Goal: Complete application form

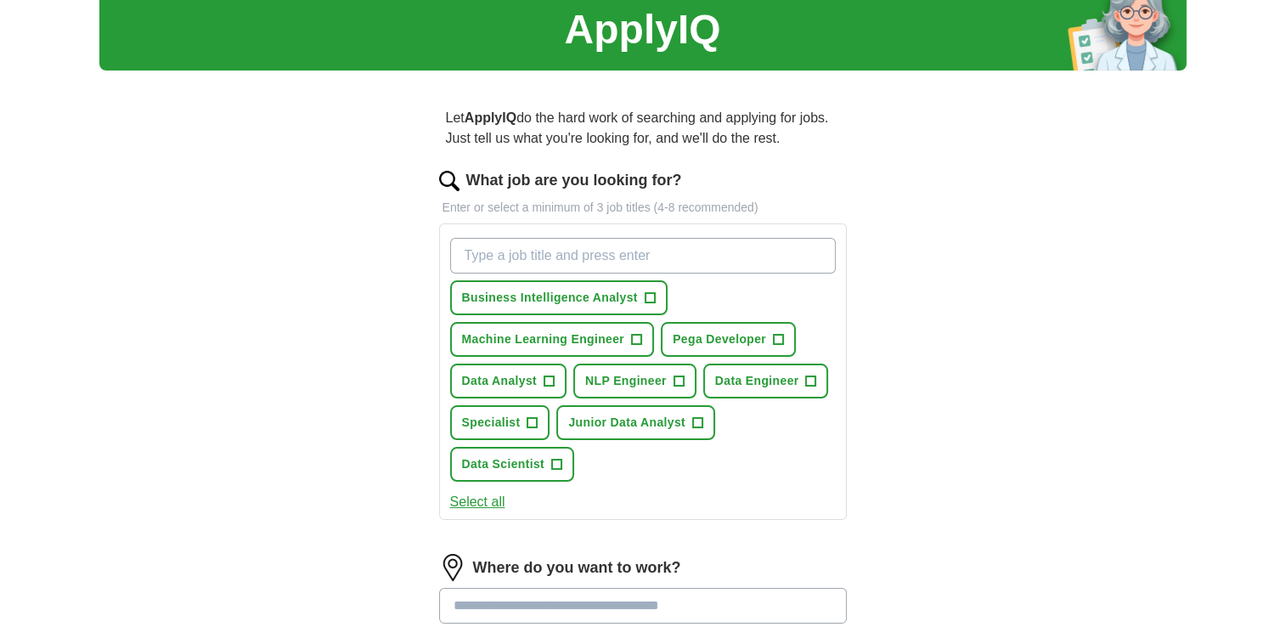
scroll to position [65, 0]
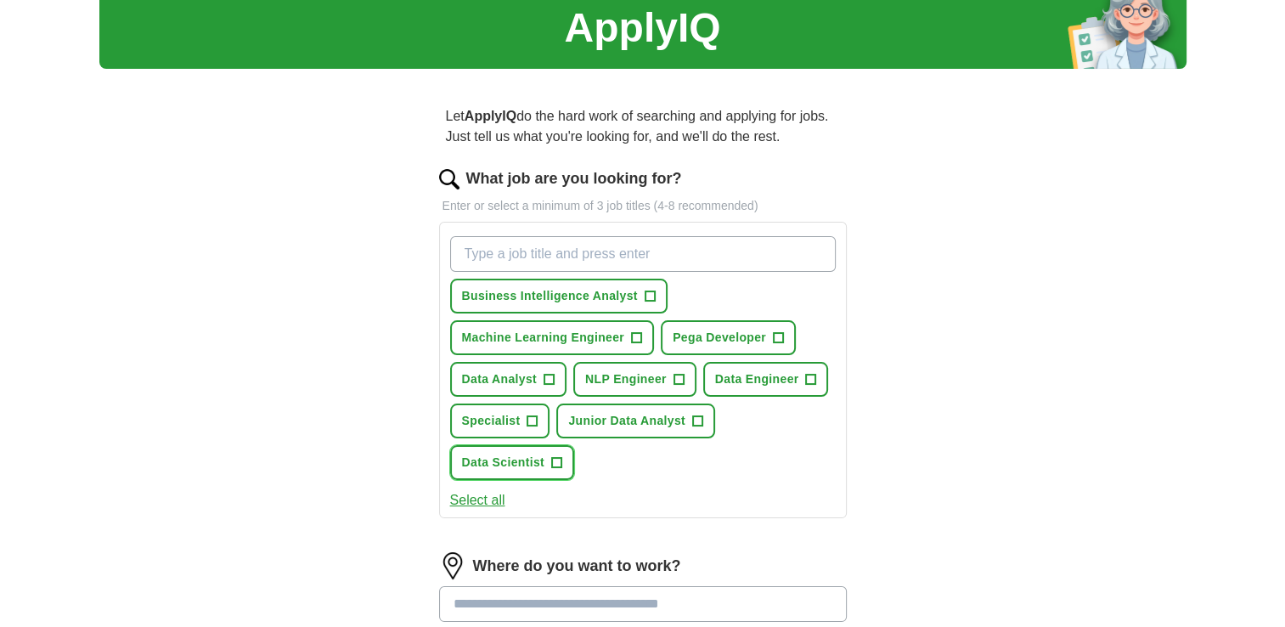
click at [557, 457] on span "+" at bounding box center [556, 463] width 10 height 14
click at [544, 377] on span "+" at bounding box center [549, 380] width 10 height 14
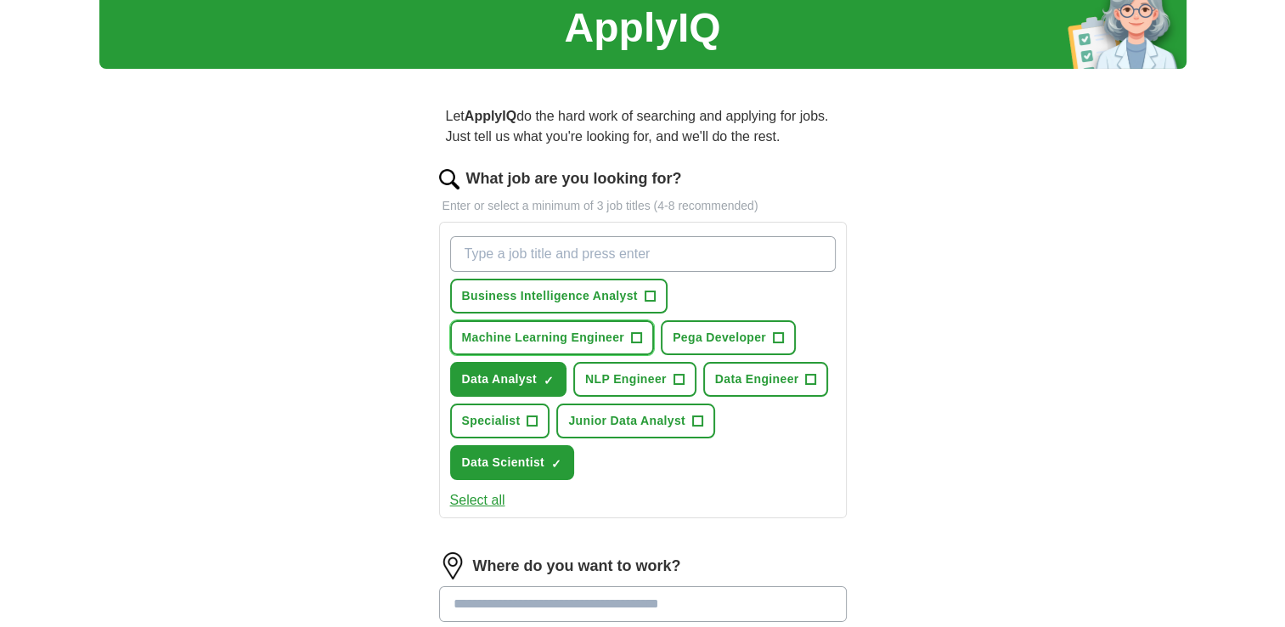
click at [629, 335] on button "Machine Learning Engineer +" at bounding box center [552, 337] width 205 height 35
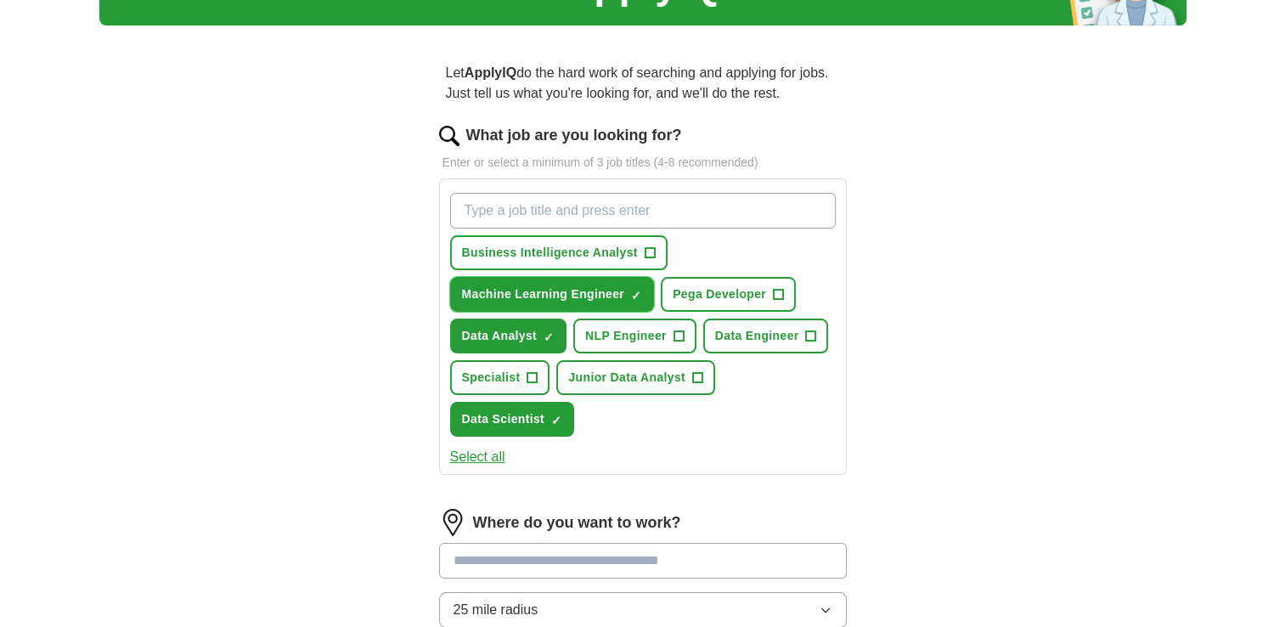
scroll to position [112, 0]
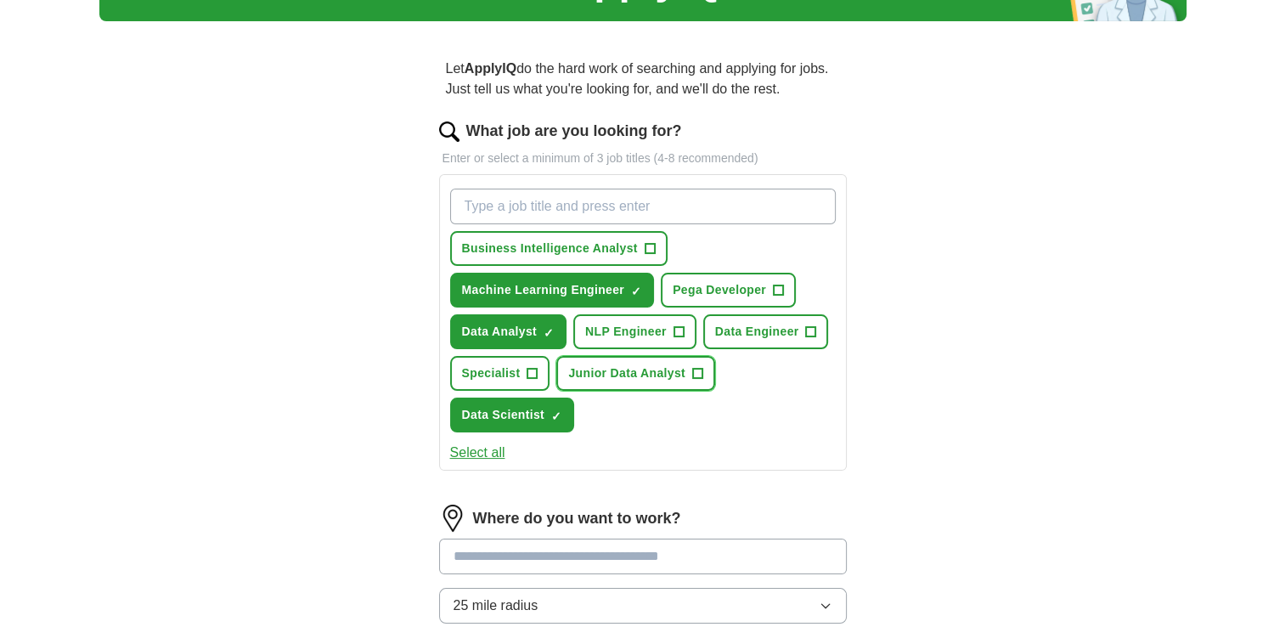
click at [637, 356] on button "Junior Data Analyst +" at bounding box center [636, 373] width 159 height 35
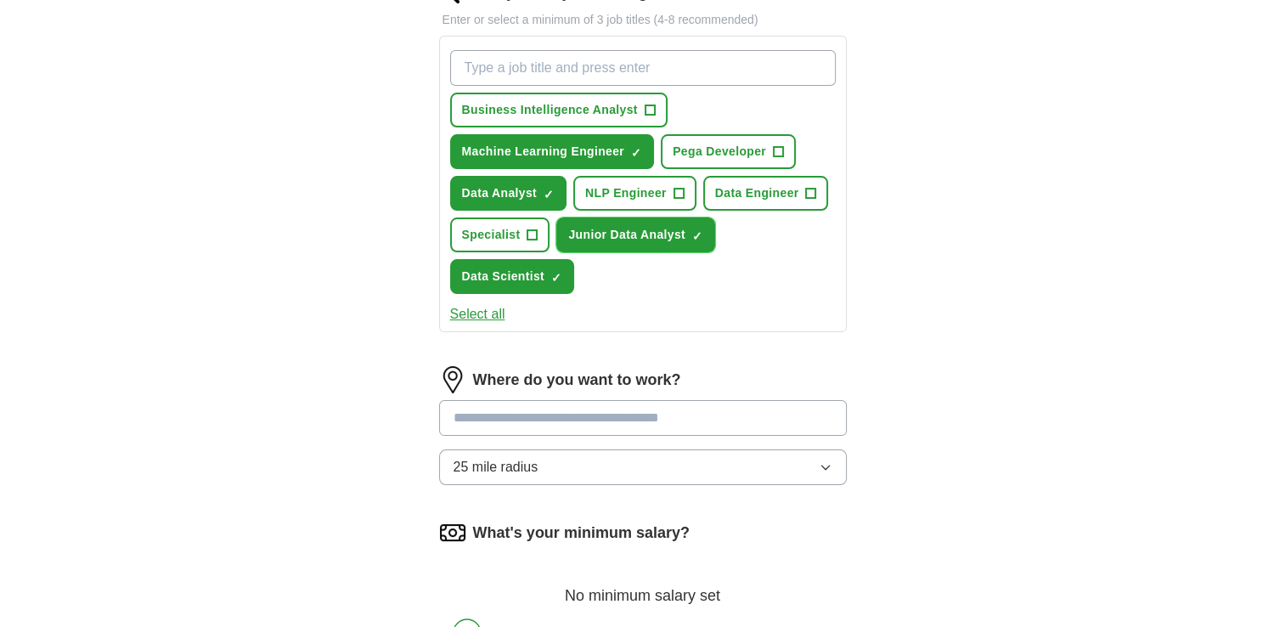
scroll to position [292, 0]
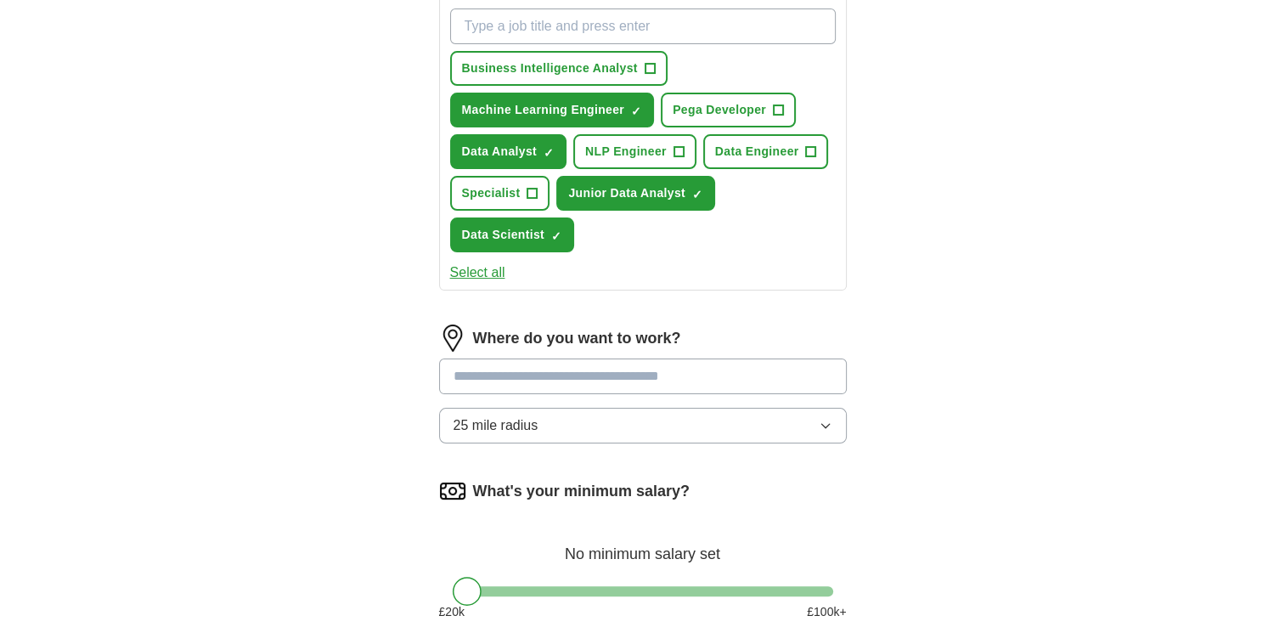
click at [622, 421] on button "25 mile radius" at bounding box center [643, 426] width 408 height 36
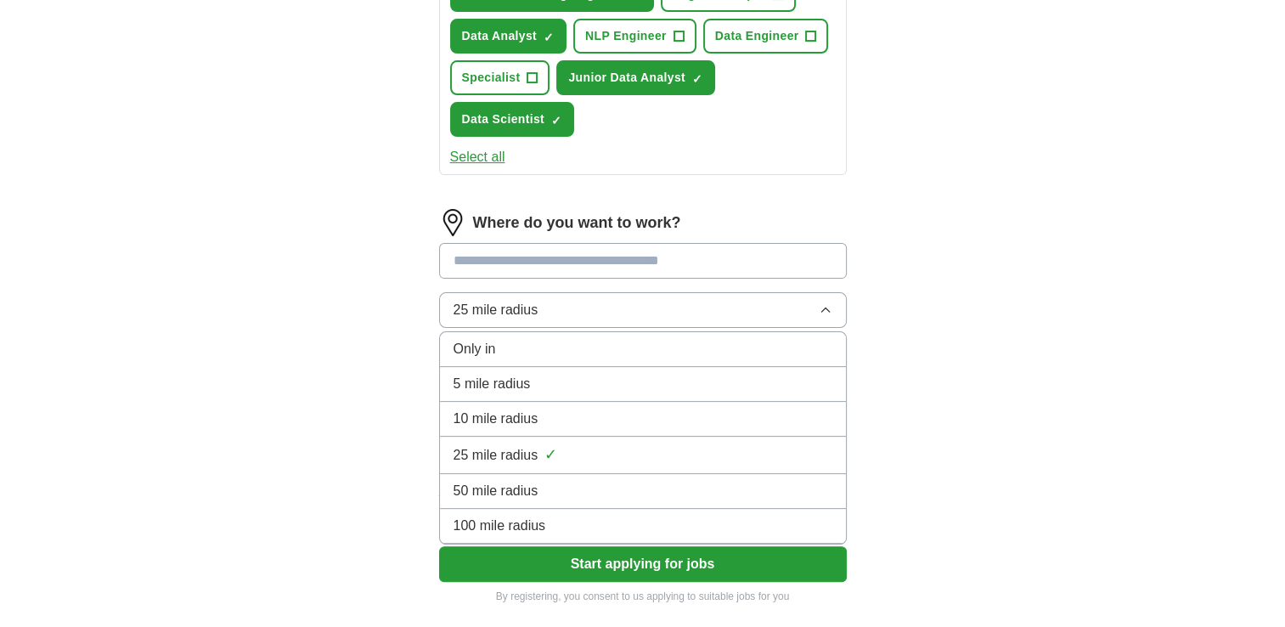
scroll to position [418, 0]
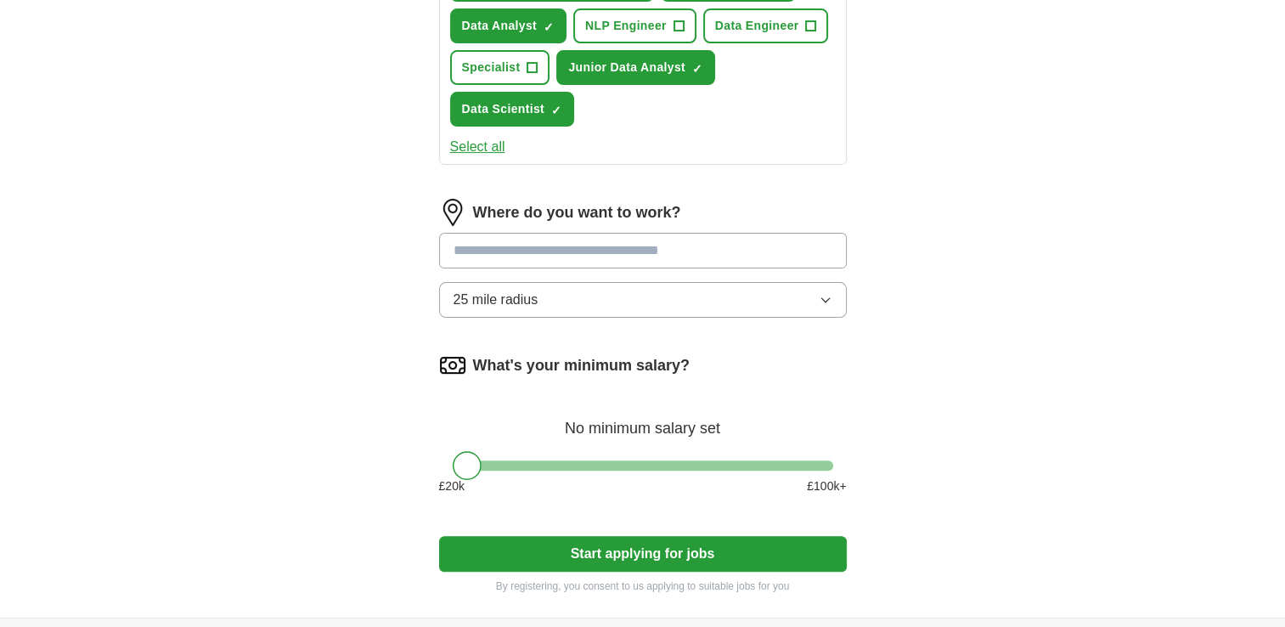
click at [941, 268] on div "ApplyIQ Let ApplyIQ do the hard work of searching and applying for jobs. Just t…" at bounding box center [643, 126] width 1088 height 984
click at [534, 245] on input at bounding box center [643, 251] width 408 height 36
type input "*"
type input "****"
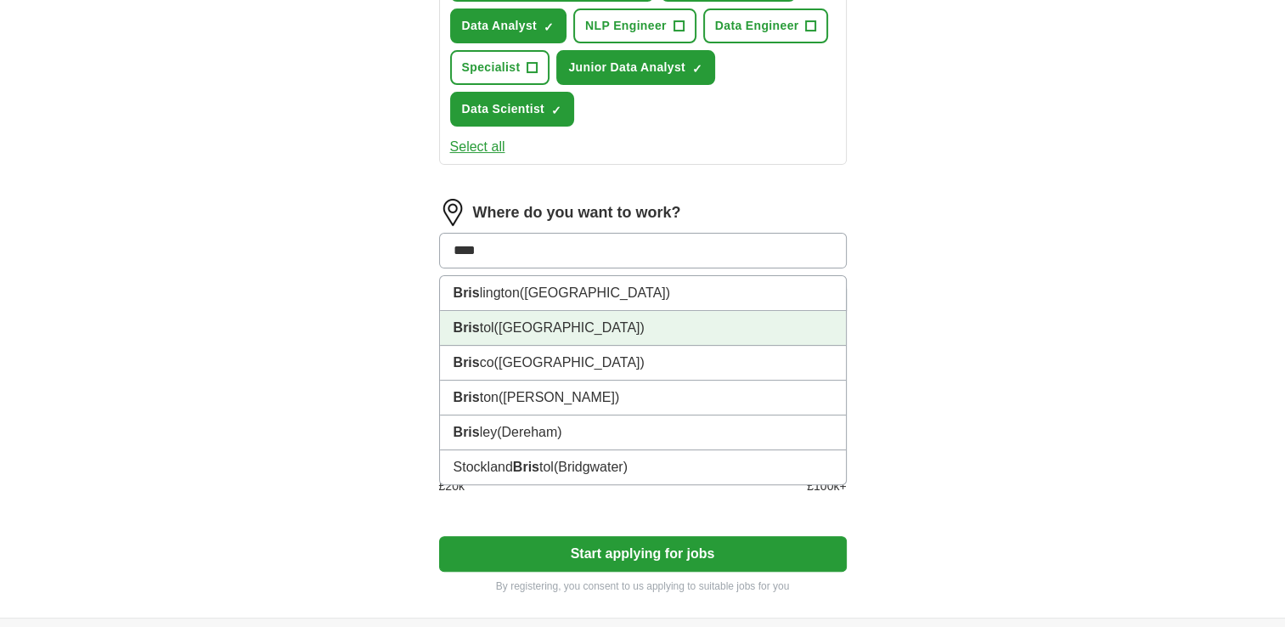
click at [516, 320] on span "([GEOGRAPHIC_DATA])" at bounding box center [569, 327] width 150 height 14
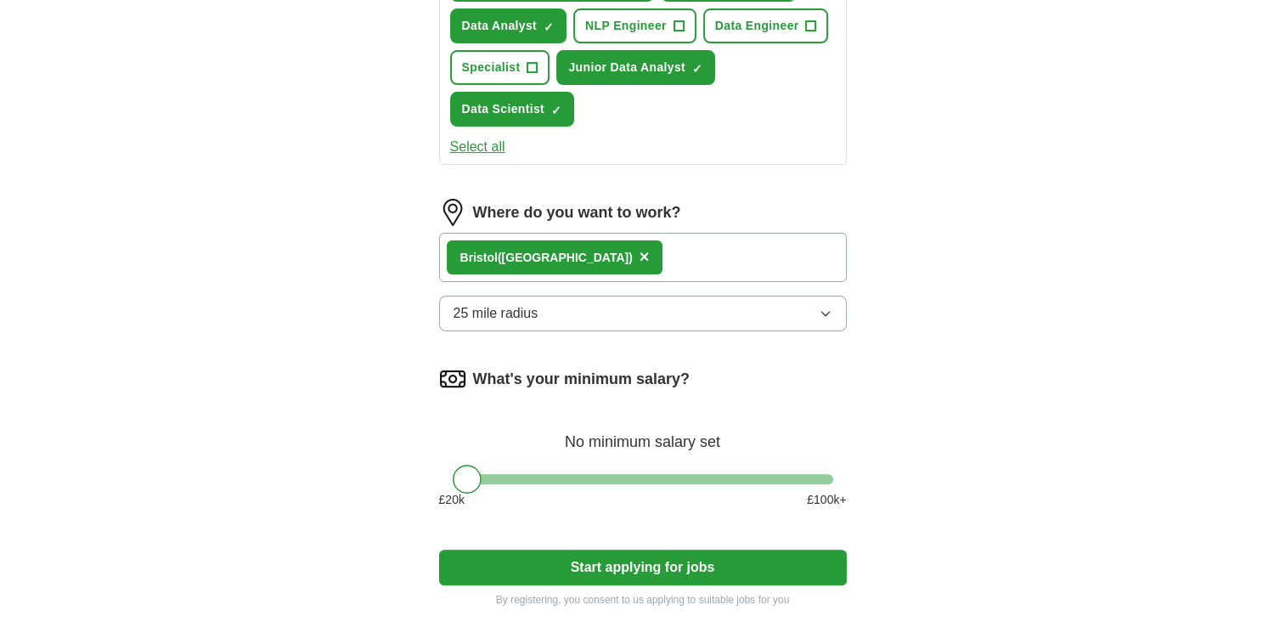
click at [516, 314] on span "25 mile radius" at bounding box center [496, 313] width 85 height 20
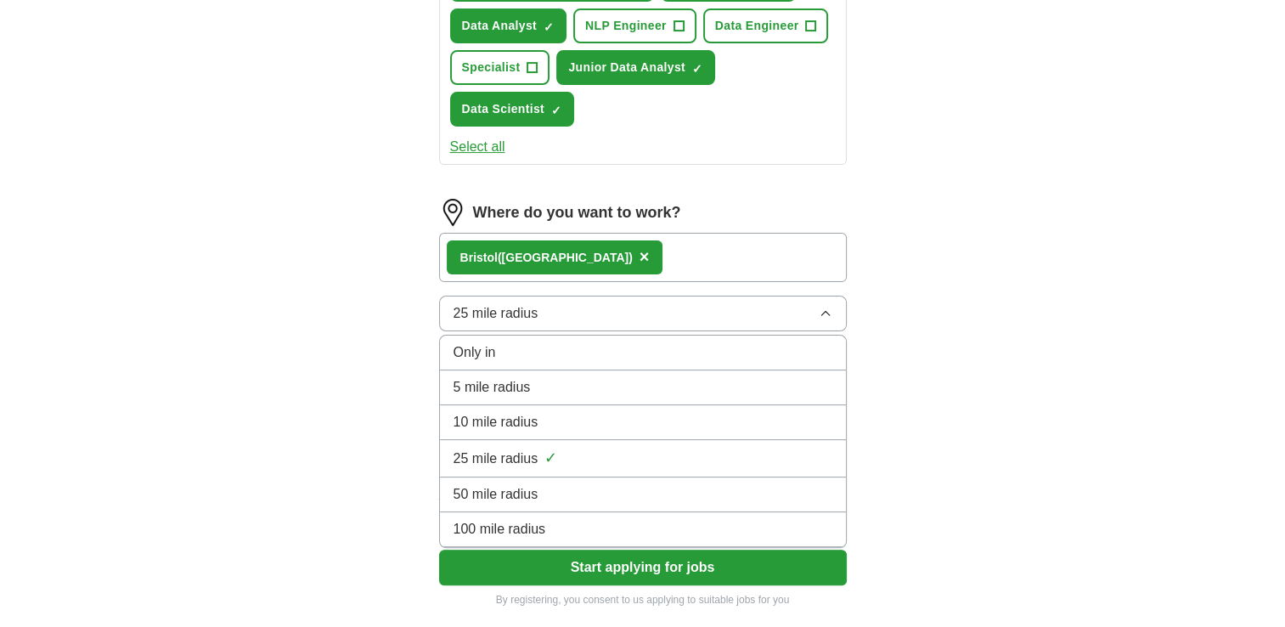
click at [517, 520] on span "100 mile radius" at bounding box center [500, 529] width 93 height 20
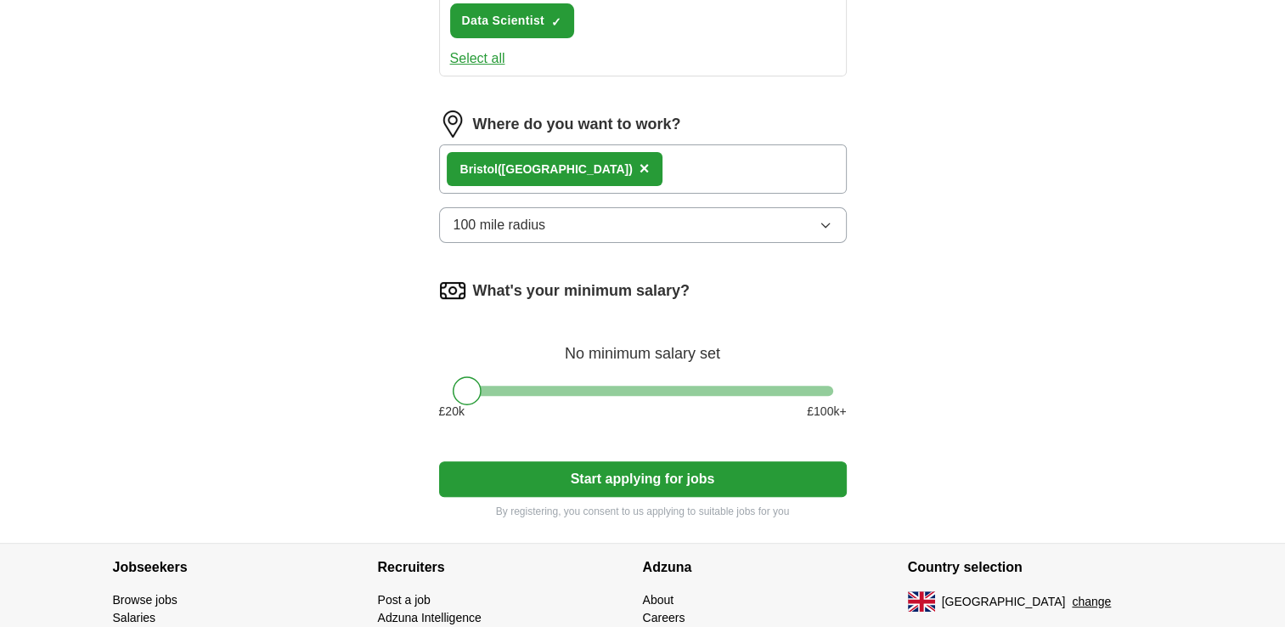
scroll to position [513, 0]
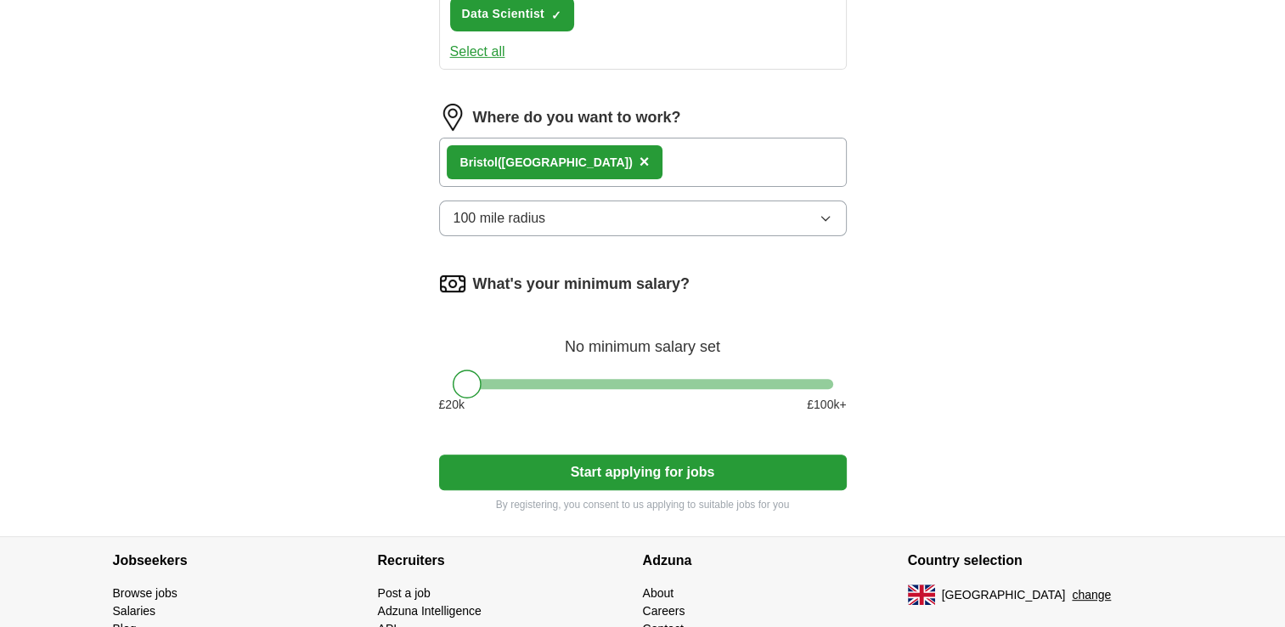
click at [551, 475] on button "Start applying for jobs" at bounding box center [643, 473] width 408 height 36
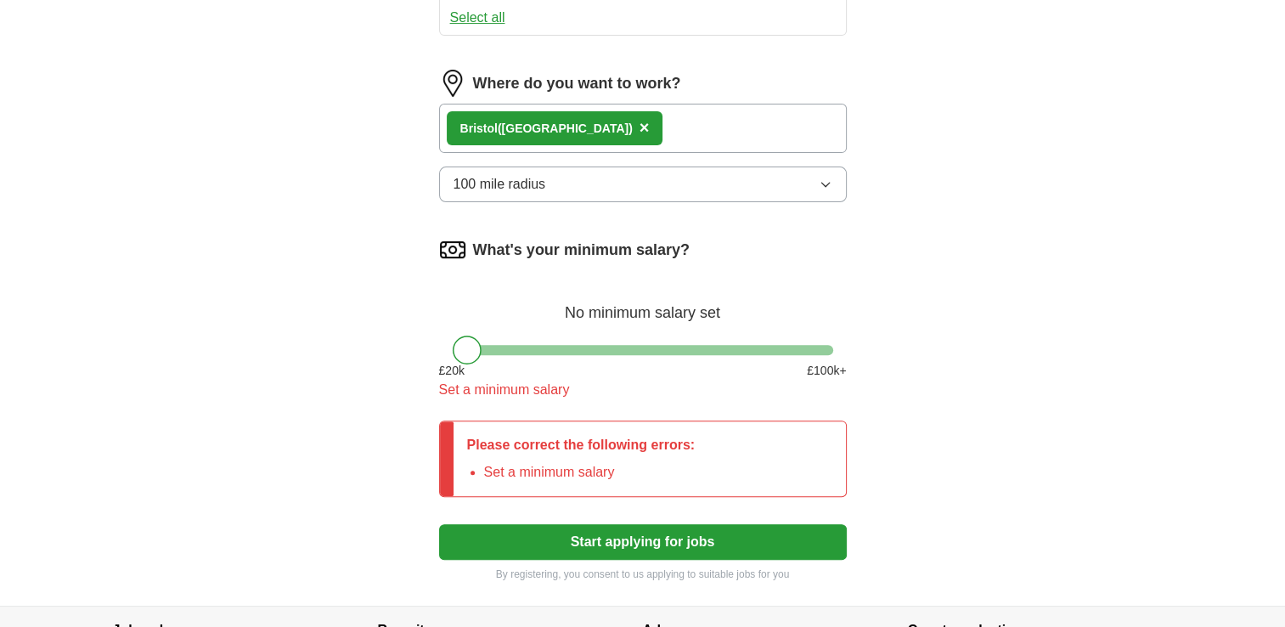
scroll to position [547, 0]
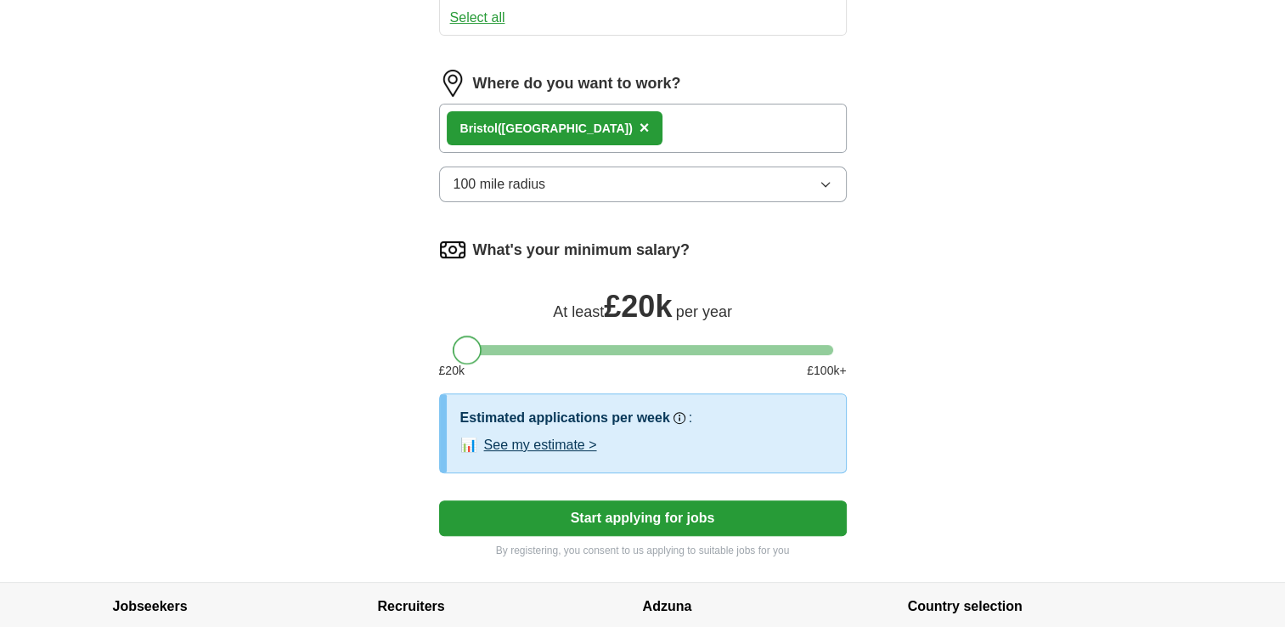
click at [469, 350] on div at bounding box center [467, 350] width 29 height 29
click at [534, 506] on button "Start applying for jobs" at bounding box center [643, 518] width 408 height 36
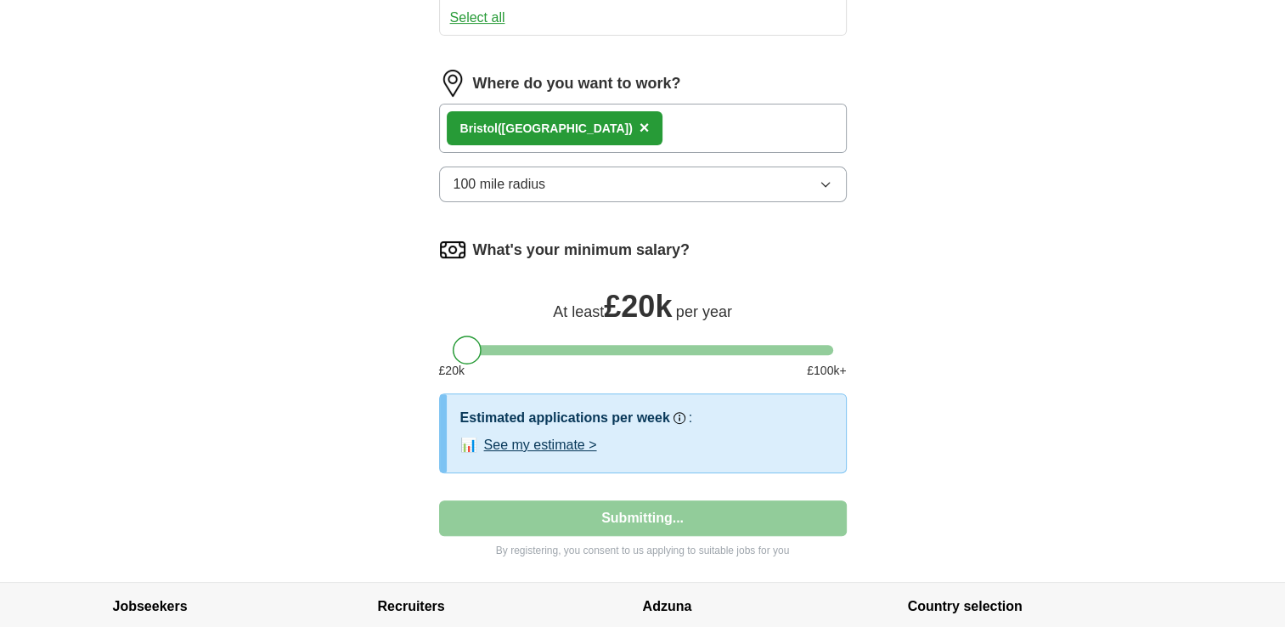
select select "**"
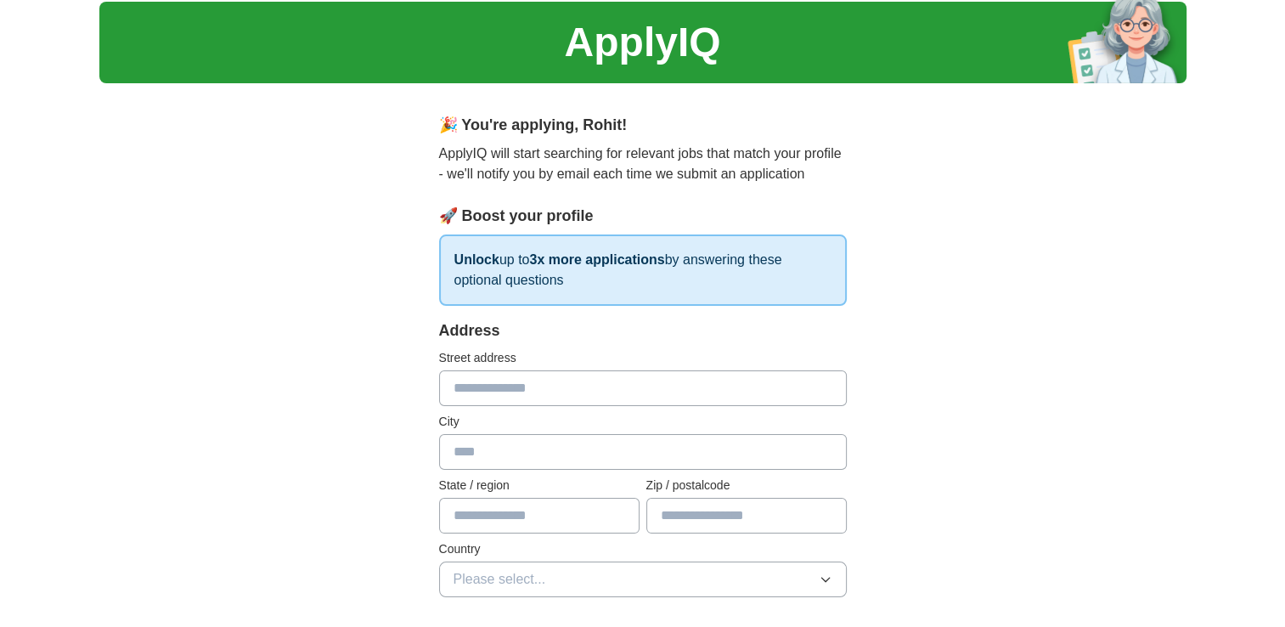
scroll to position [58, 0]
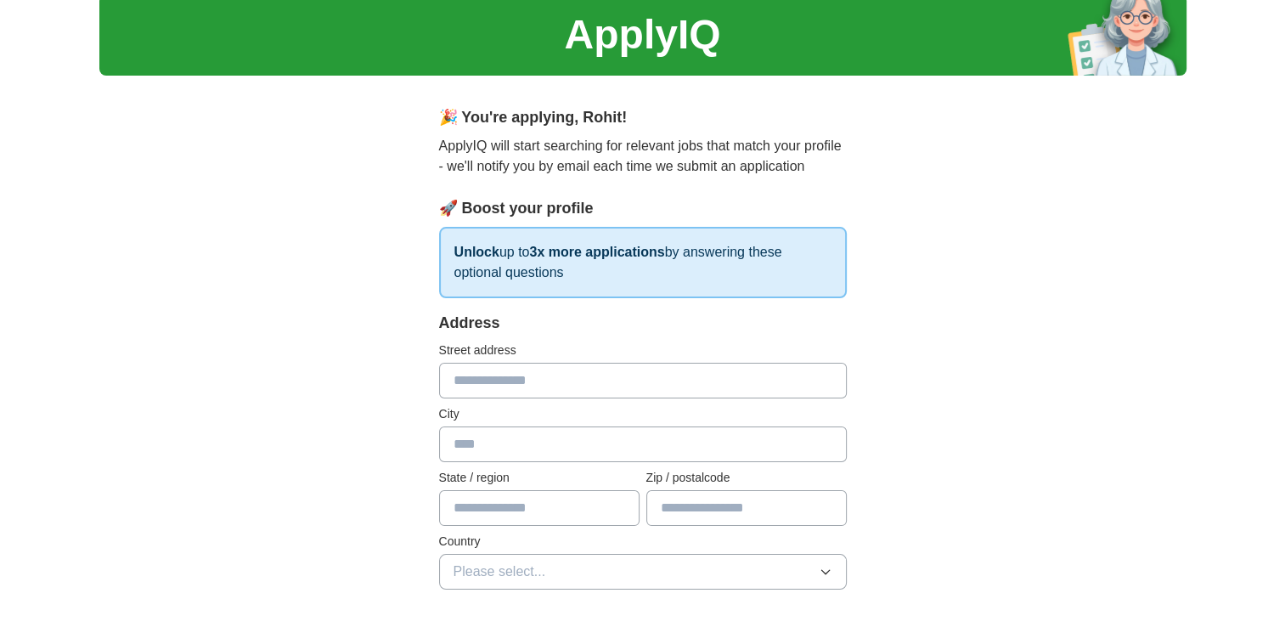
click at [568, 379] on input "text" at bounding box center [643, 381] width 408 height 36
type input "**********"
type input "*******"
type input "******"
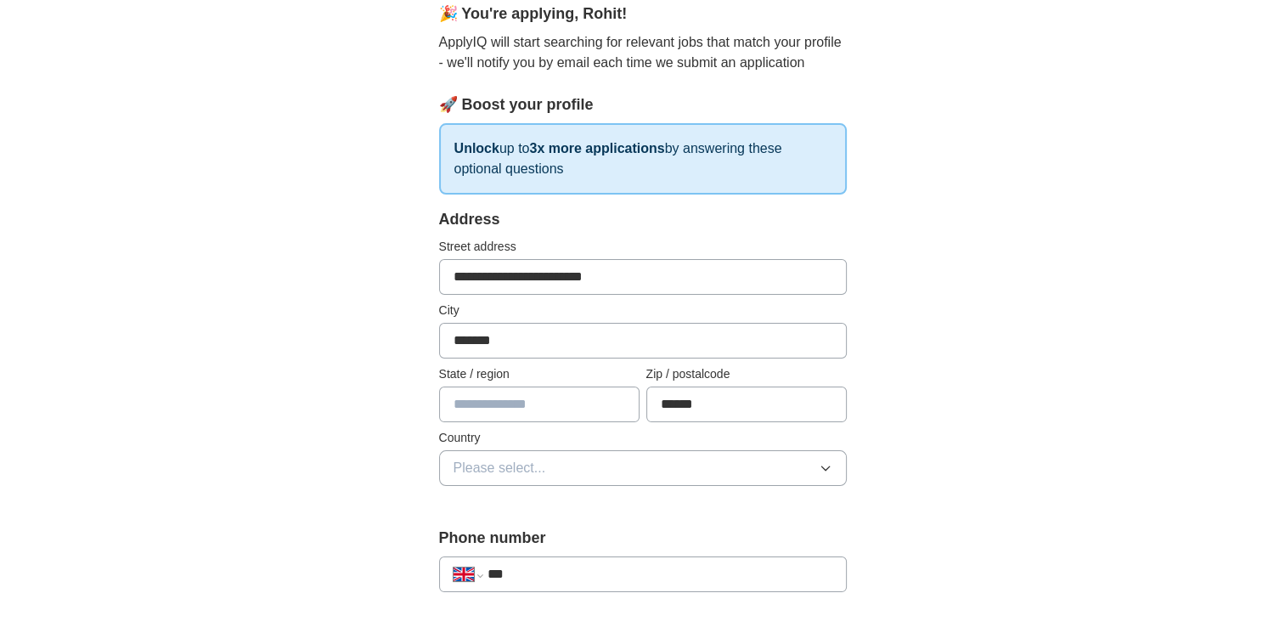
scroll to position [167, 0]
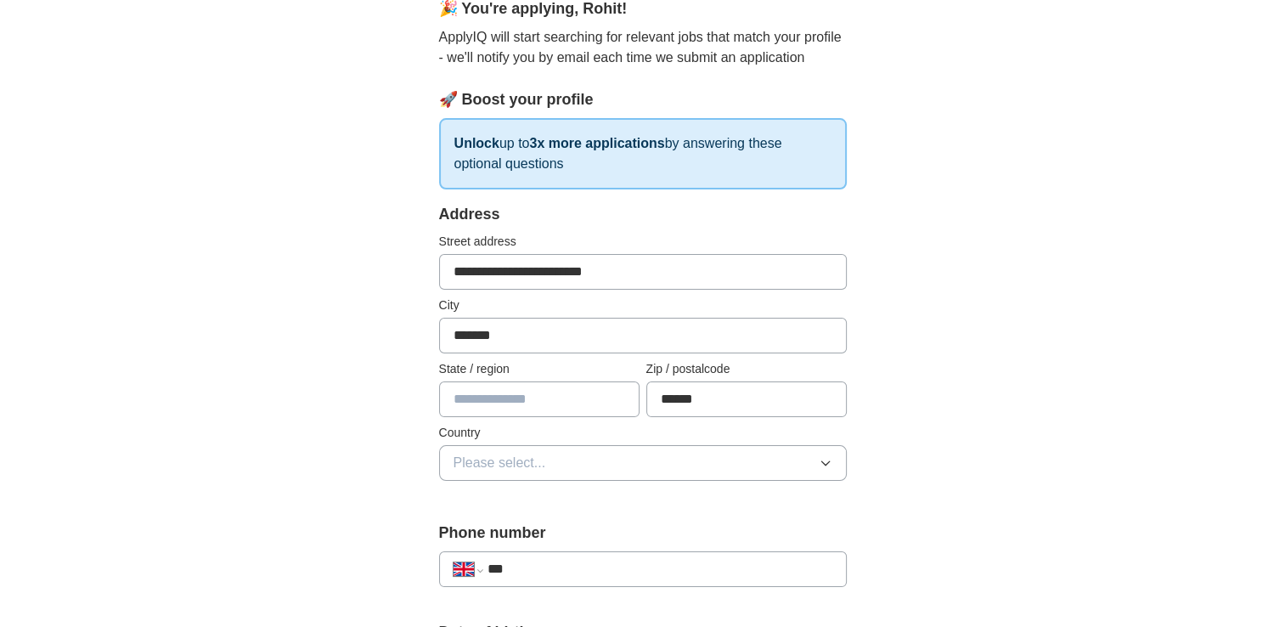
click at [539, 395] on input "text" at bounding box center [539, 399] width 201 height 36
click at [476, 460] on span "Please select..." at bounding box center [500, 463] width 93 height 20
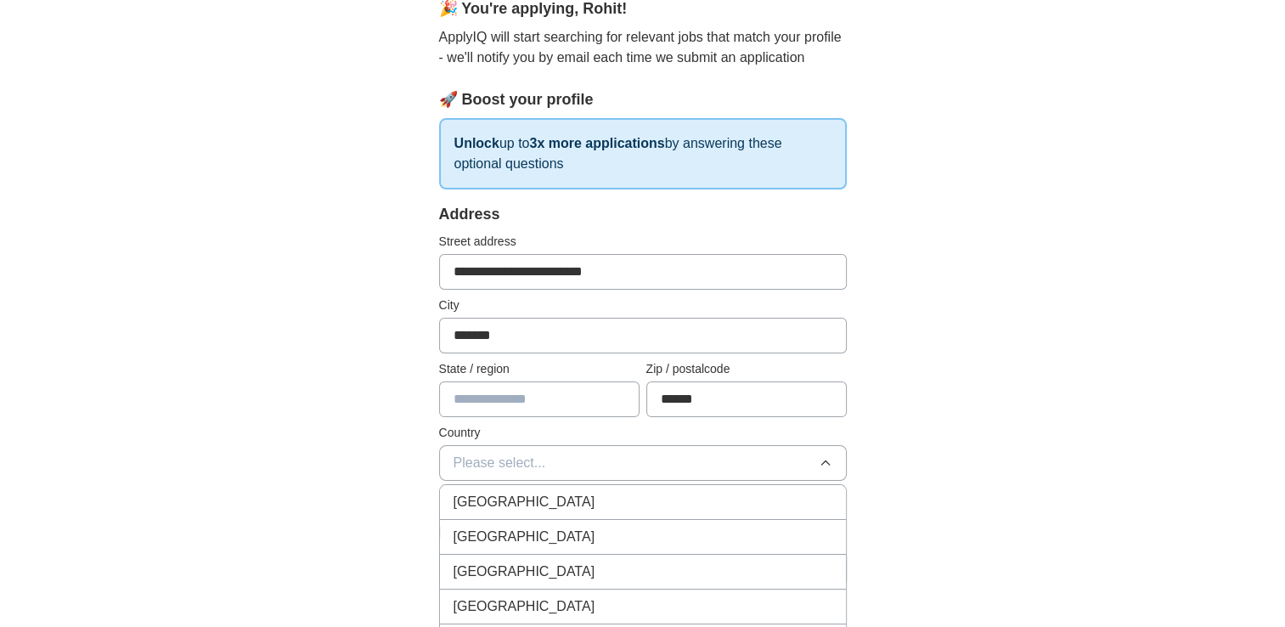
click at [505, 492] on span "[GEOGRAPHIC_DATA]" at bounding box center [525, 502] width 142 height 20
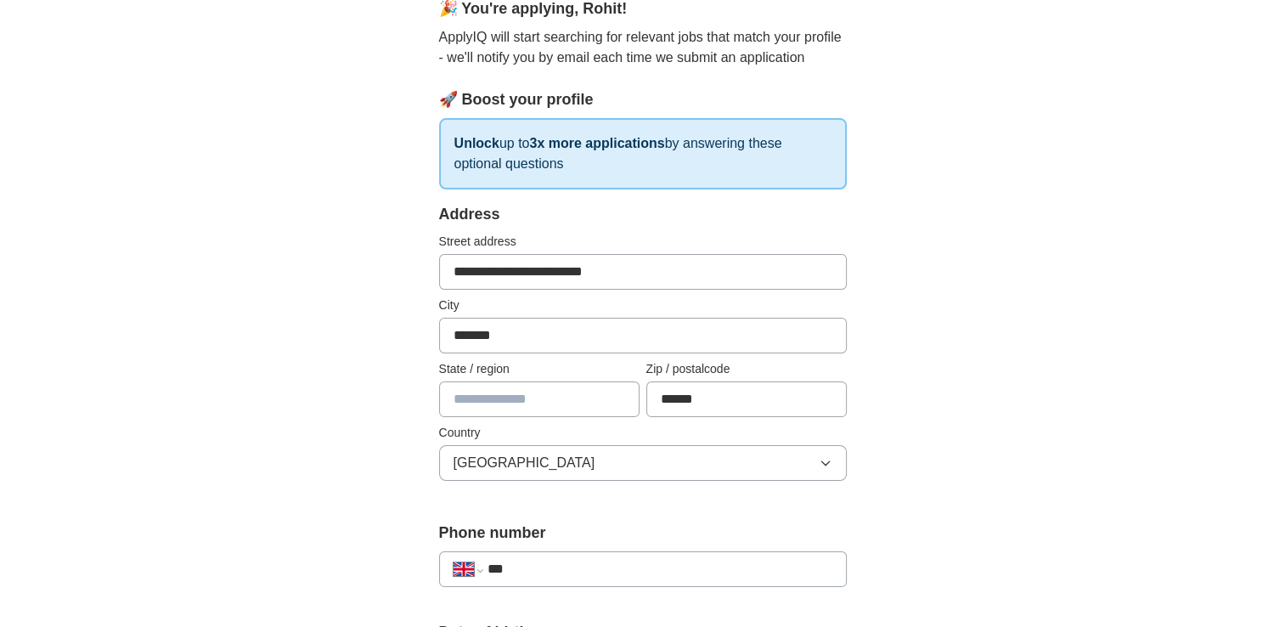
scroll to position [240, 0]
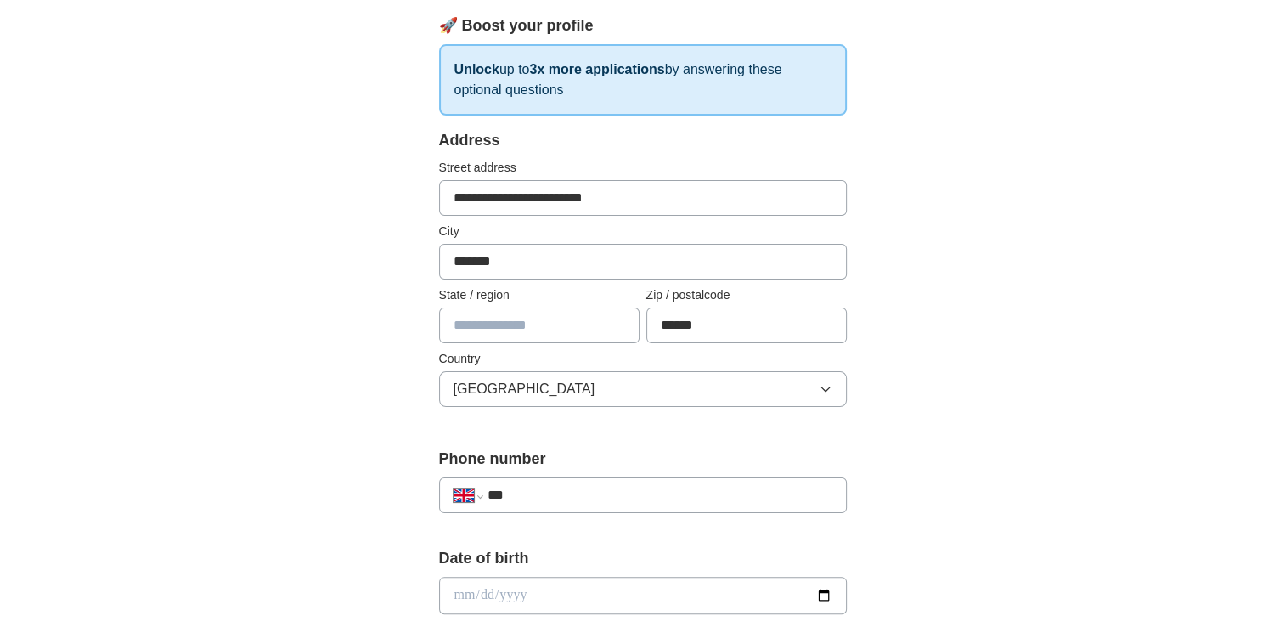
click at [533, 489] on input "***" at bounding box center [659, 495] width 345 height 20
type input "**********"
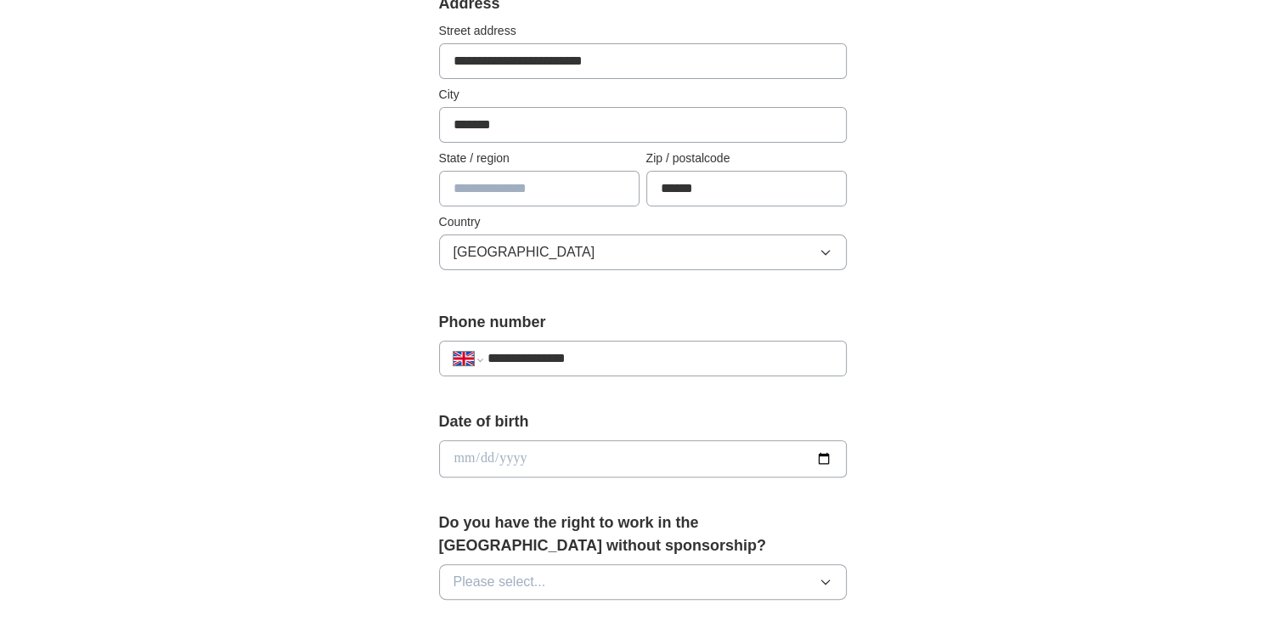
scroll to position [379, 0]
click at [822, 454] on input "date" at bounding box center [643, 456] width 408 height 37
type input "**********"
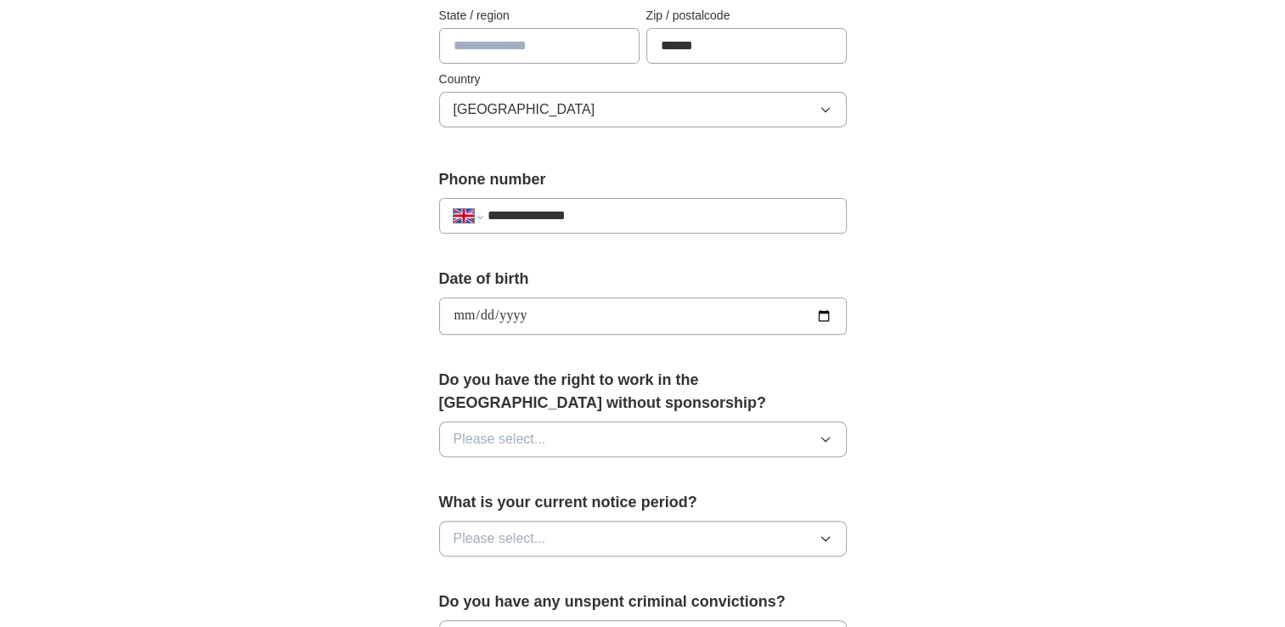
scroll to position [522, 0]
click at [561, 431] on button "Please select..." at bounding box center [643, 438] width 408 height 36
click at [528, 481] on div "Yes" at bounding box center [643, 476] width 379 height 20
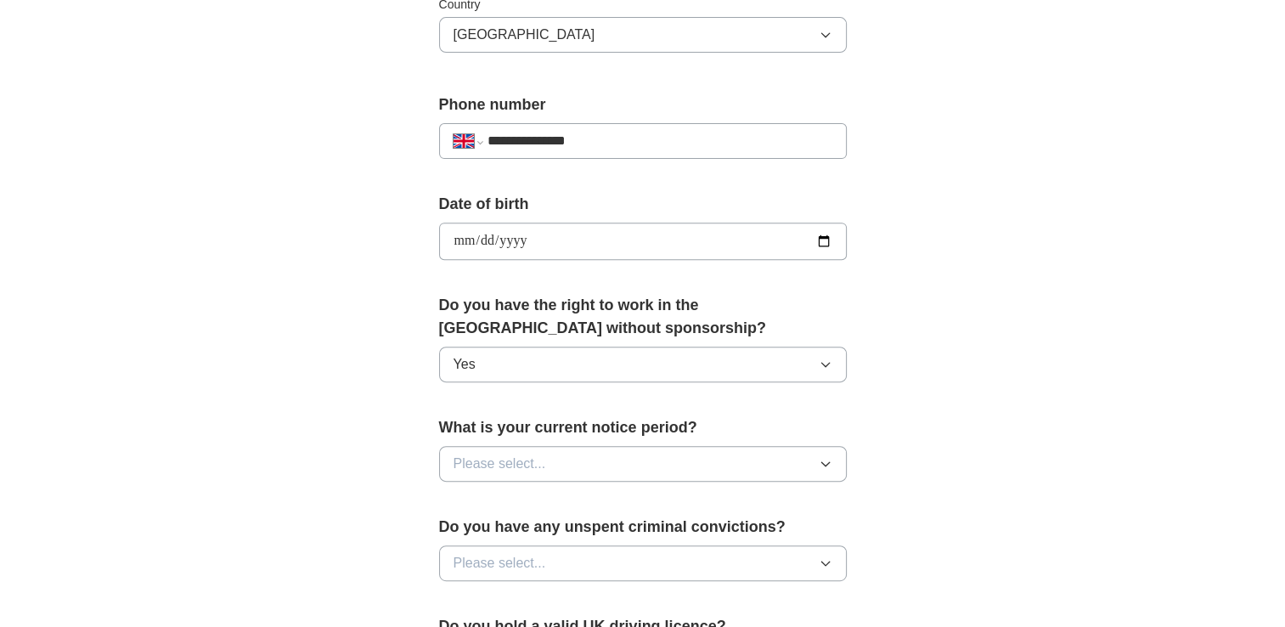
scroll to position [596, 0]
click at [523, 468] on span "Please select..." at bounding box center [500, 462] width 93 height 20
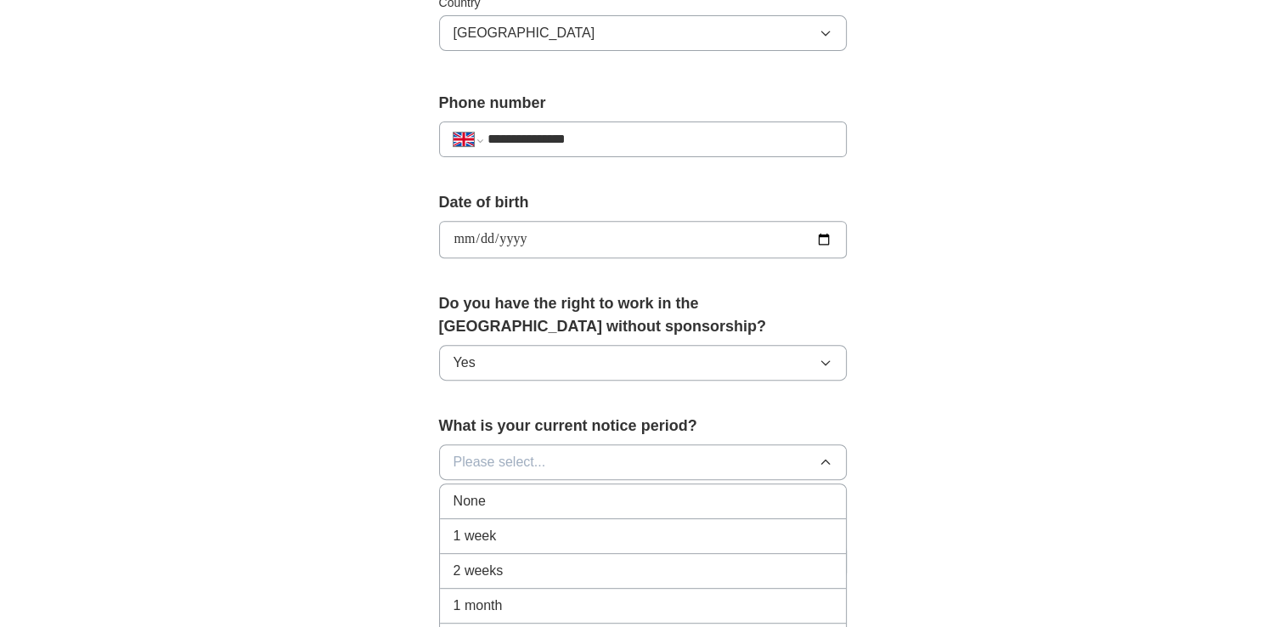
click at [503, 527] on div "1 week" at bounding box center [643, 536] width 379 height 20
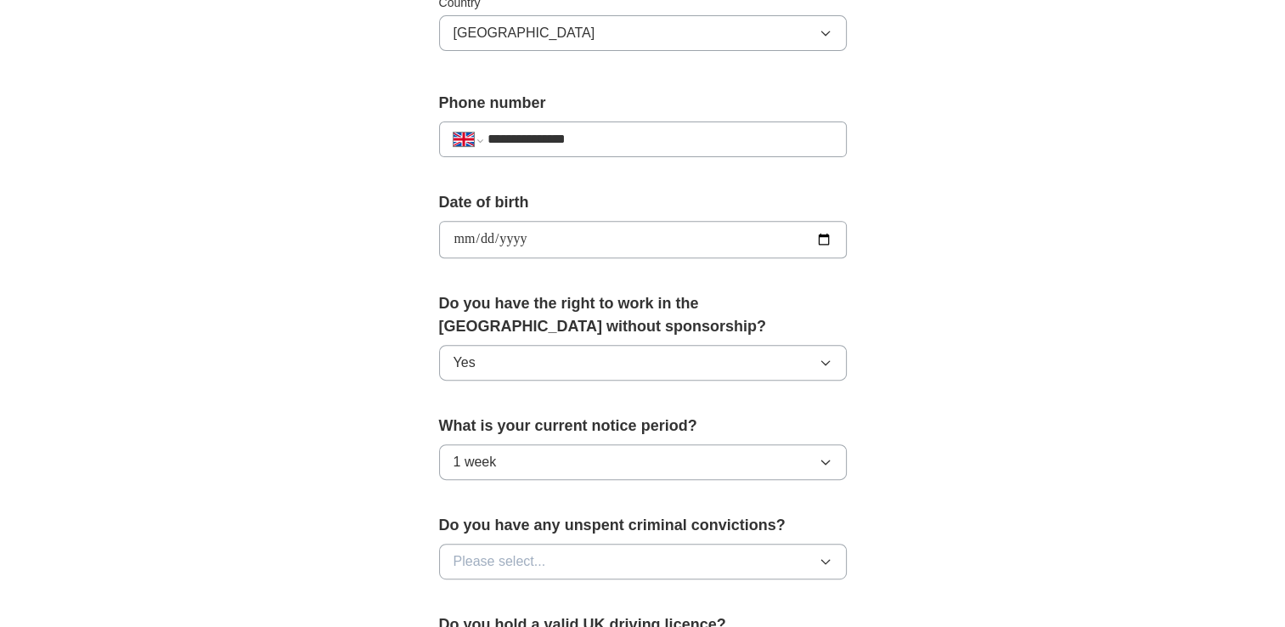
scroll to position [675, 0]
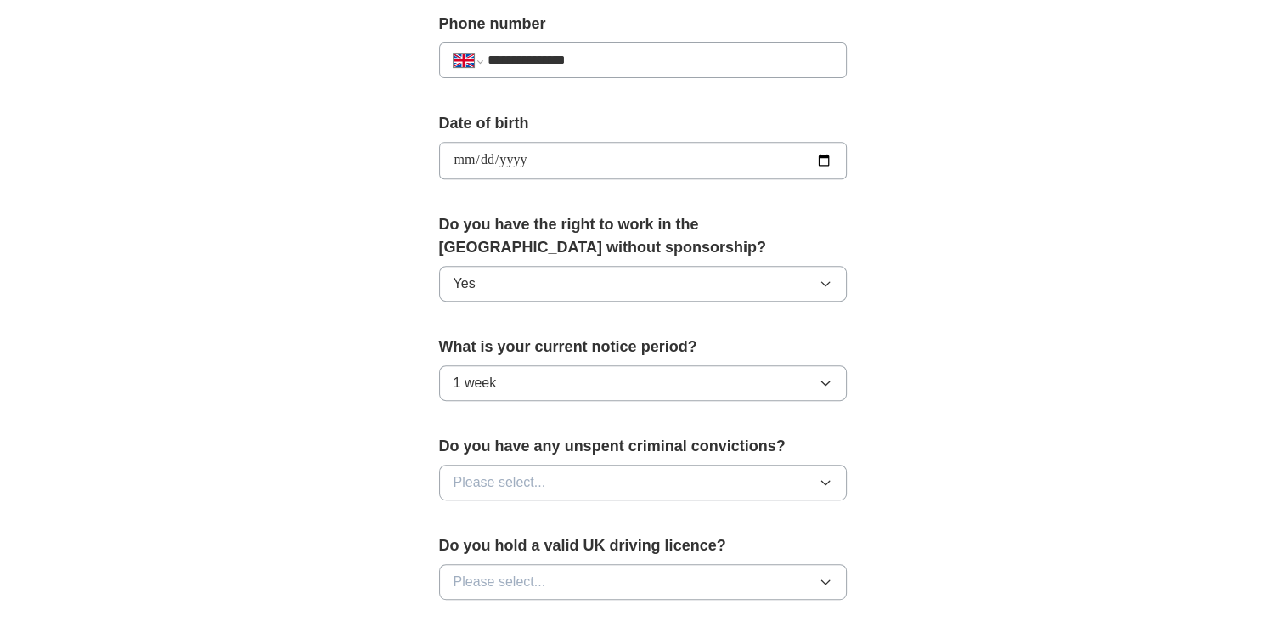
click at [520, 496] on div "Do you have any unspent criminal convictions? Please select..." at bounding box center [643, 474] width 408 height 79
click at [511, 478] on span "Please select..." at bounding box center [500, 482] width 93 height 20
click at [481, 551] on div "No" at bounding box center [643, 556] width 379 height 20
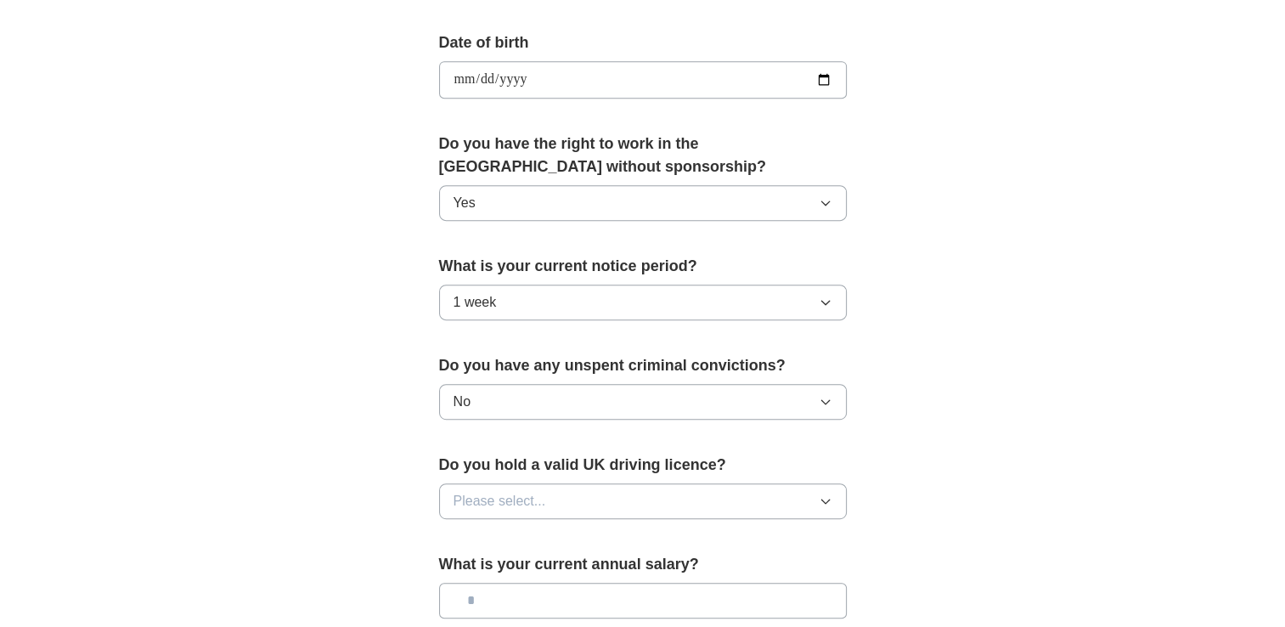
scroll to position [757, 0]
click at [491, 497] on span "Please select..." at bounding box center [500, 500] width 93 height 20
click at [467, 564] on span "No" at bounding box center [462, 574] width 17 height 20
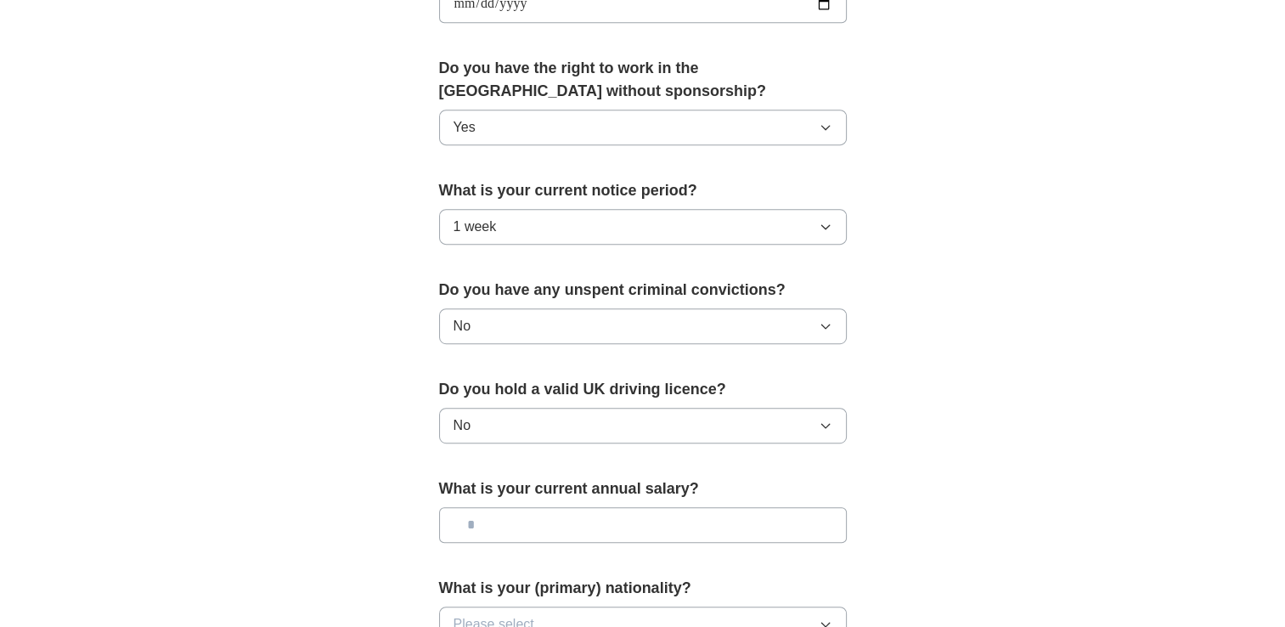
scroll to position [856, 0]
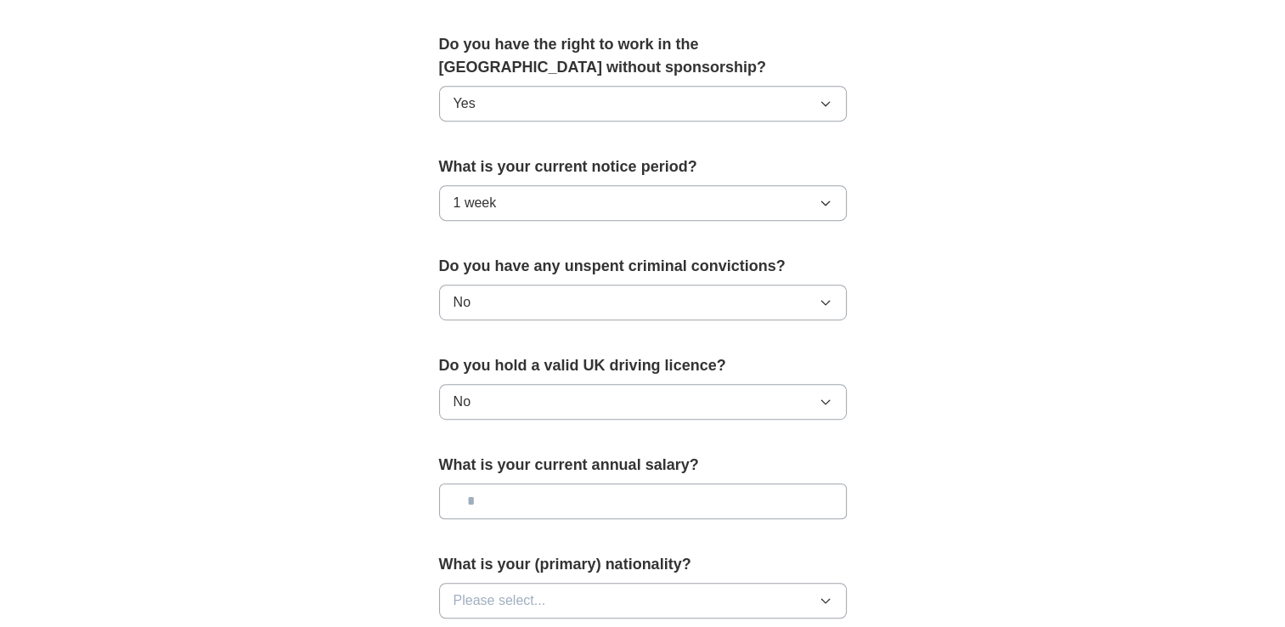
click at [539, 504] on input "text" at bounding box center [643, 501] width 408 height 36
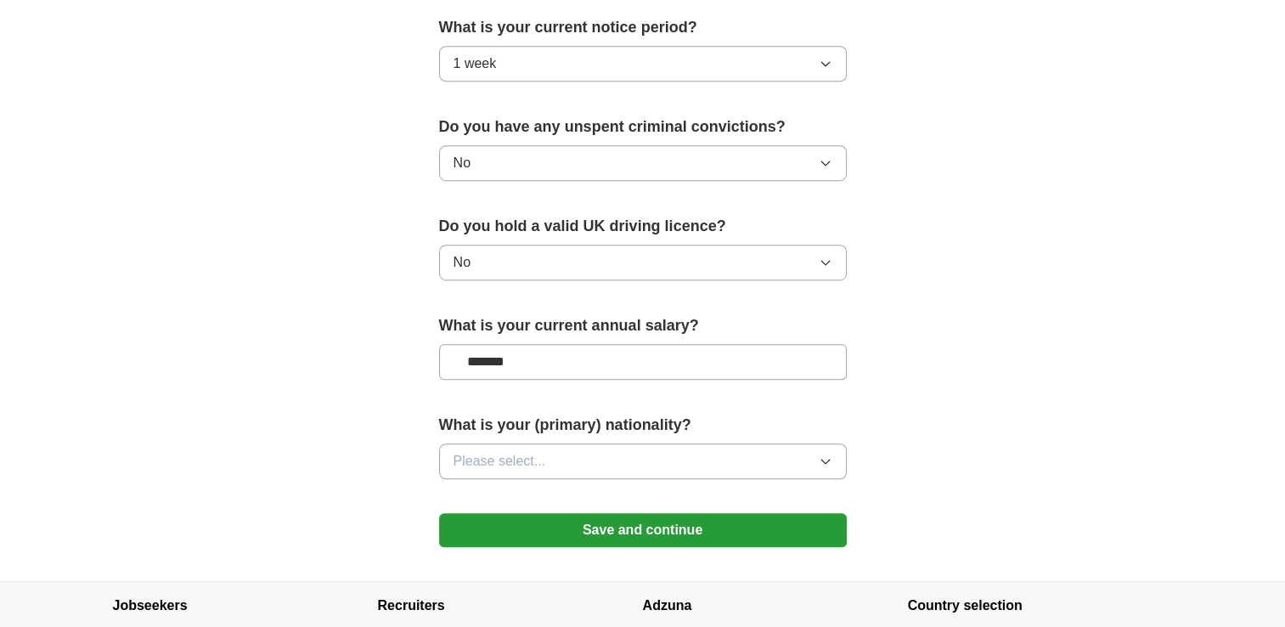
scroll to position [996, 0]
type input "*******"
click at [528, 455] on span "Please select..." at bounding box center [500, 460] width 93 height 20
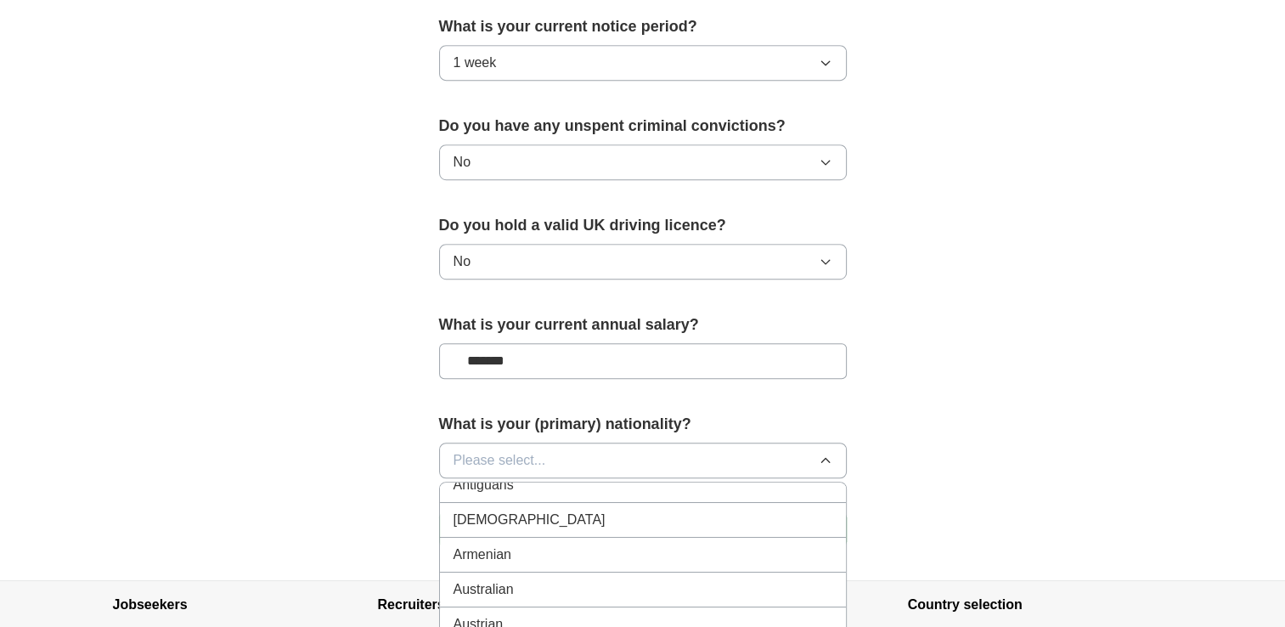
scroll to position [369, 0]
click at [485, 450] on span "Please select..." at bounding box center [500, 460] width 93 height 20
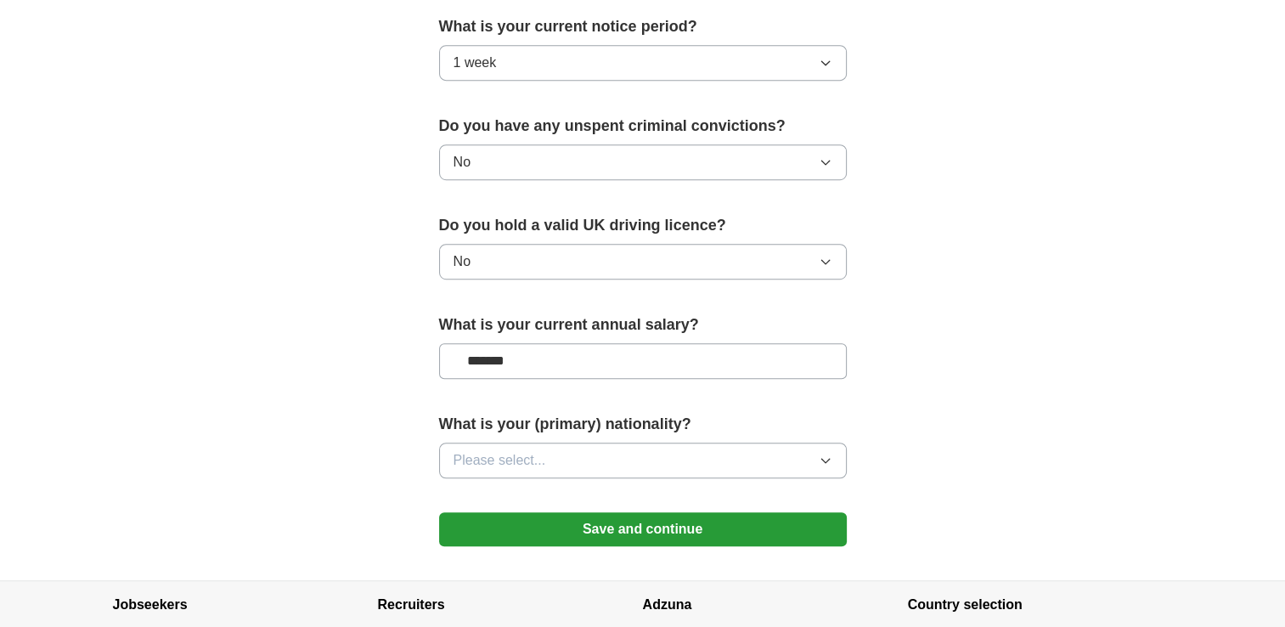
click at [489, 451] on span "Please select..." at bounding box center [500, 460] width 93 height 20
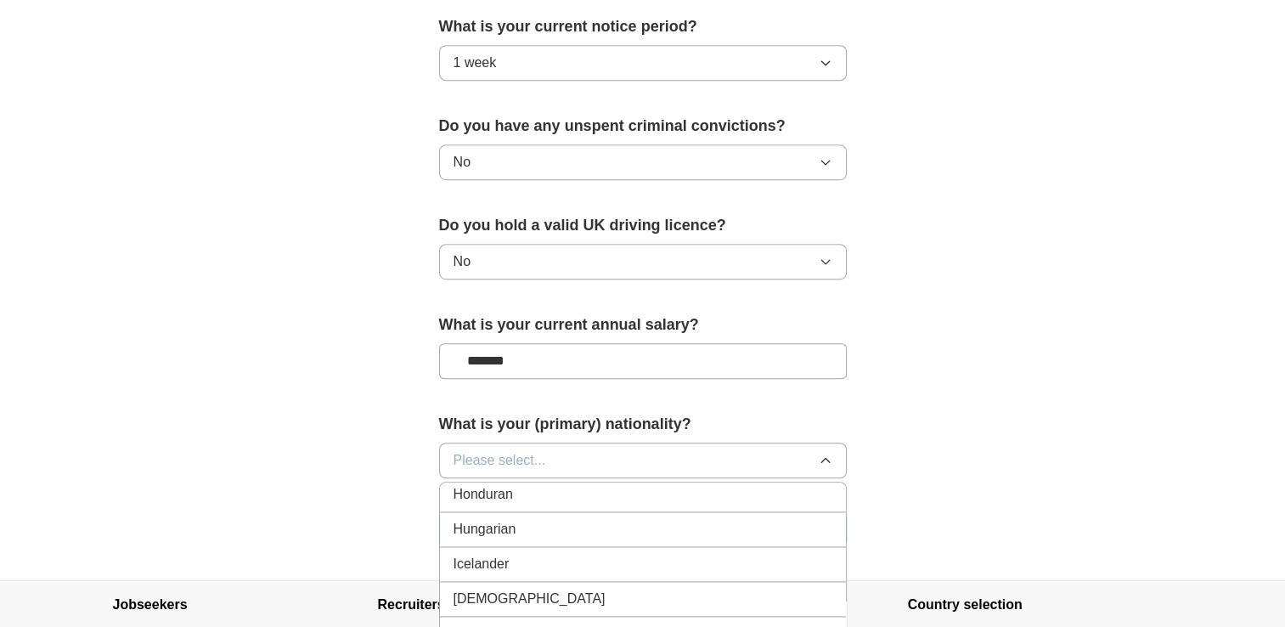
scroll to position [2692, 0]
click at [498, 585] on div "[DEMOGRAPHIC_DATA]" at bounding box center [643, 595] width 379 height 20
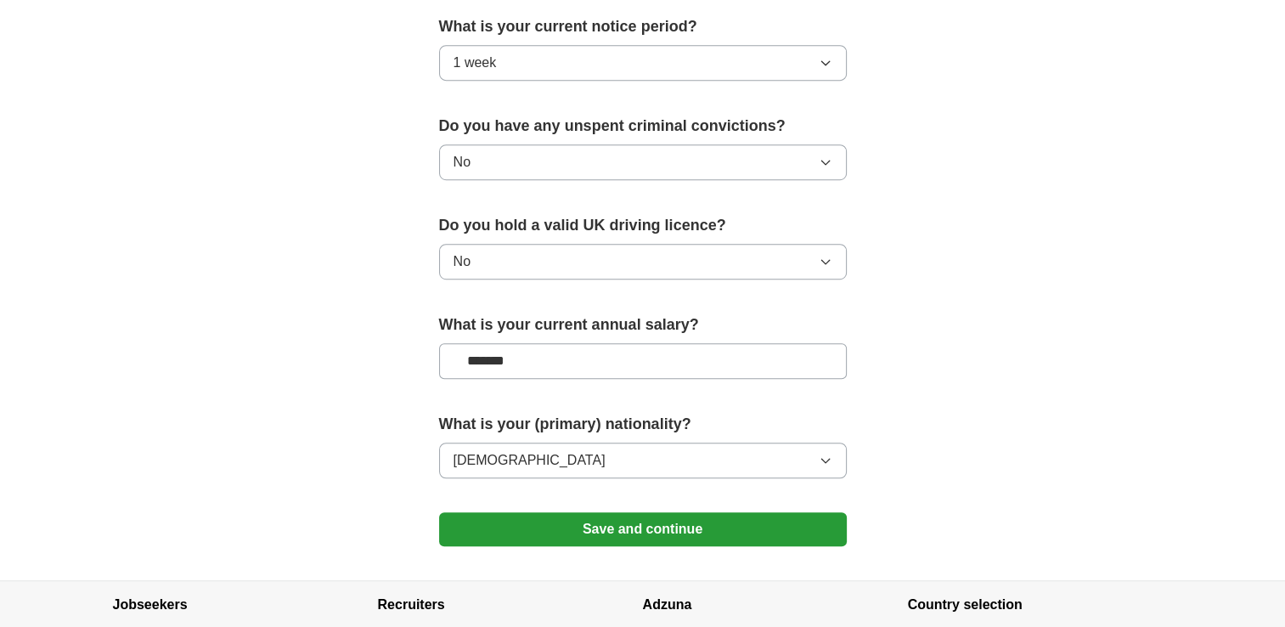
click at [523, 512] on button "Save and continue" at bounding box center [643, 529] width 408 height 34
